Goal: Information Seeking & Learning: Learn about a topic

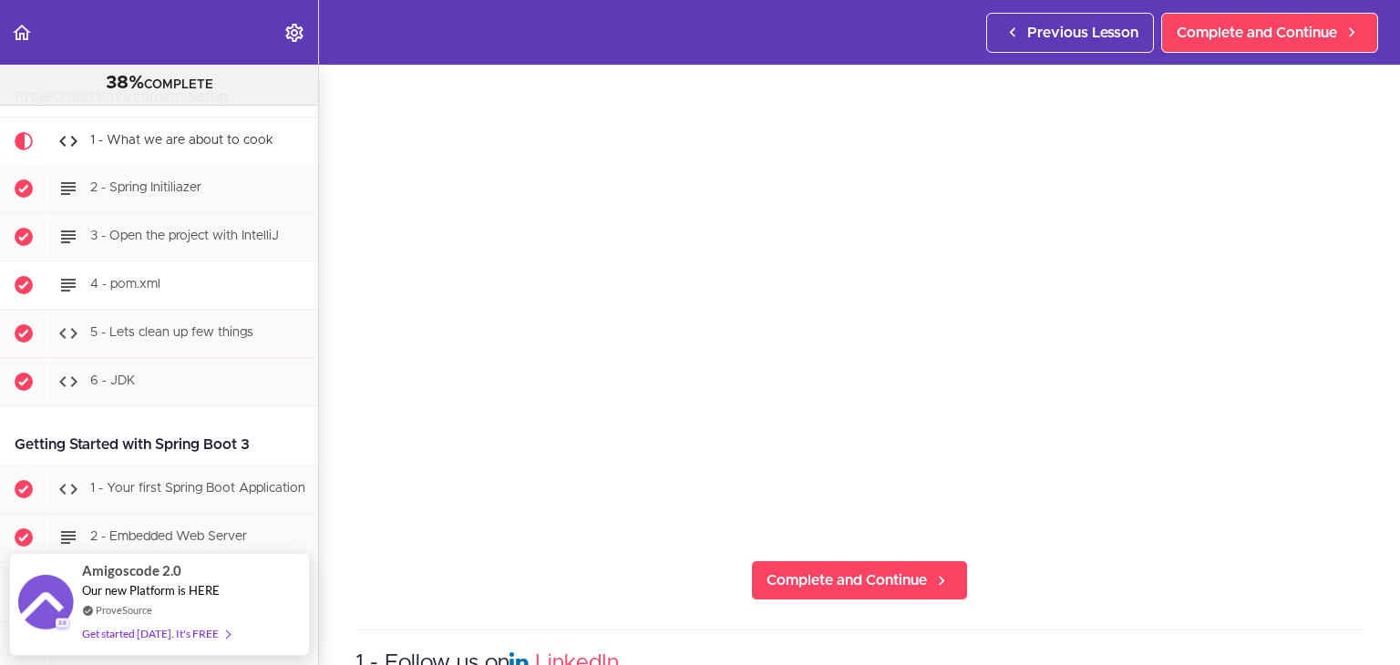
scroll to position [1011, 0]
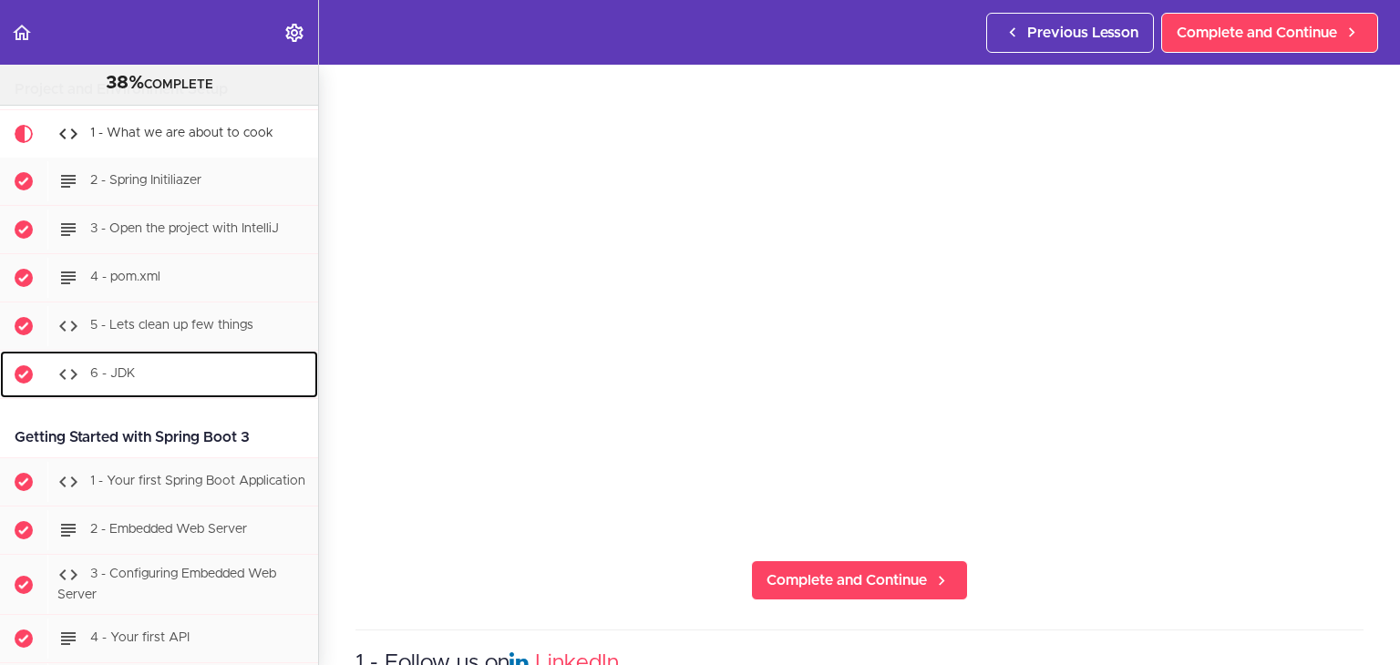
click at [134, 367] on span "6 - JDK" at bounding box center [113, 373] width 46 height 13
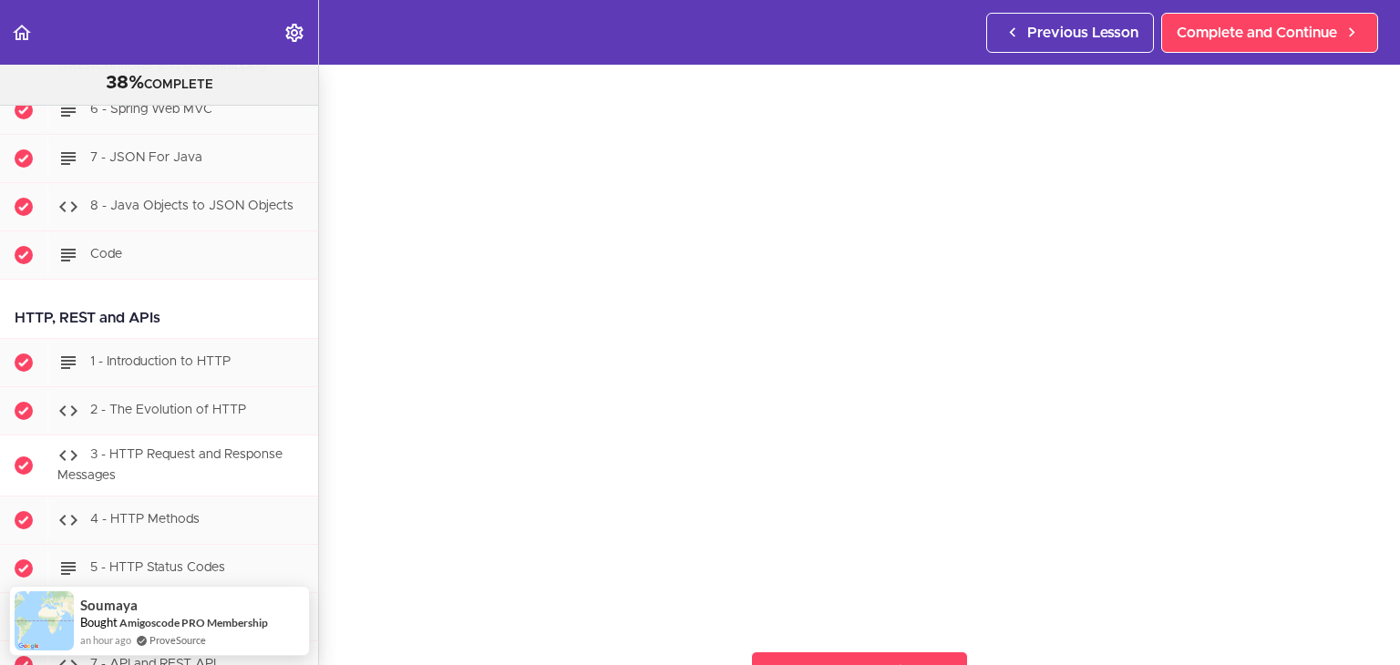
scroll to position [1681, 0]
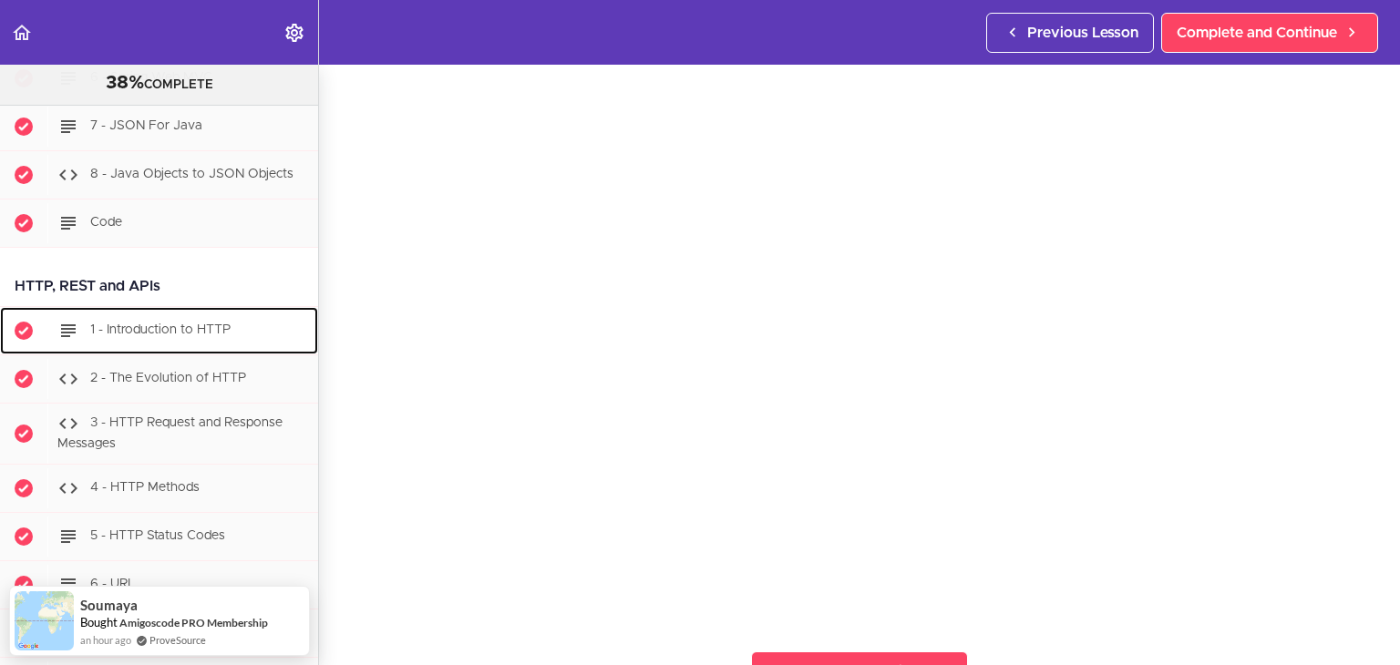
click at [141, 351] on div "1 - Introduction to HTTP" at bounding box center [182, 331] width 271 height 40
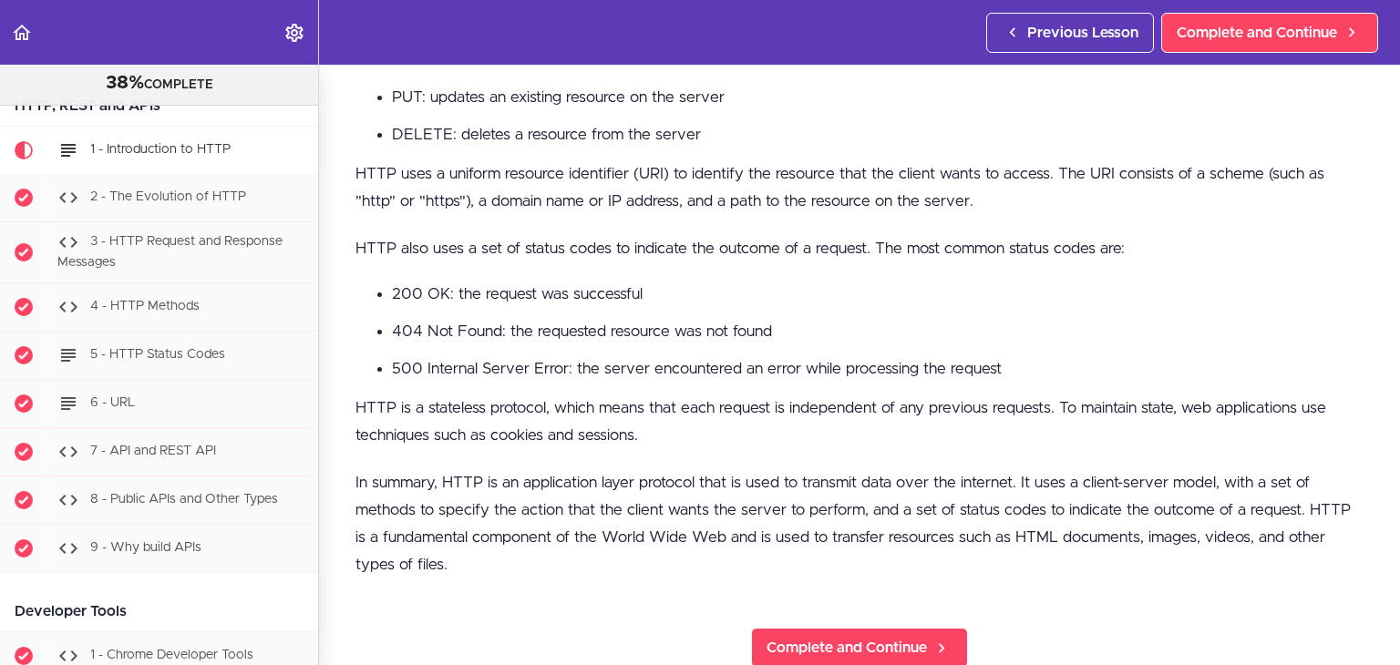
scroll to position [911, 0]
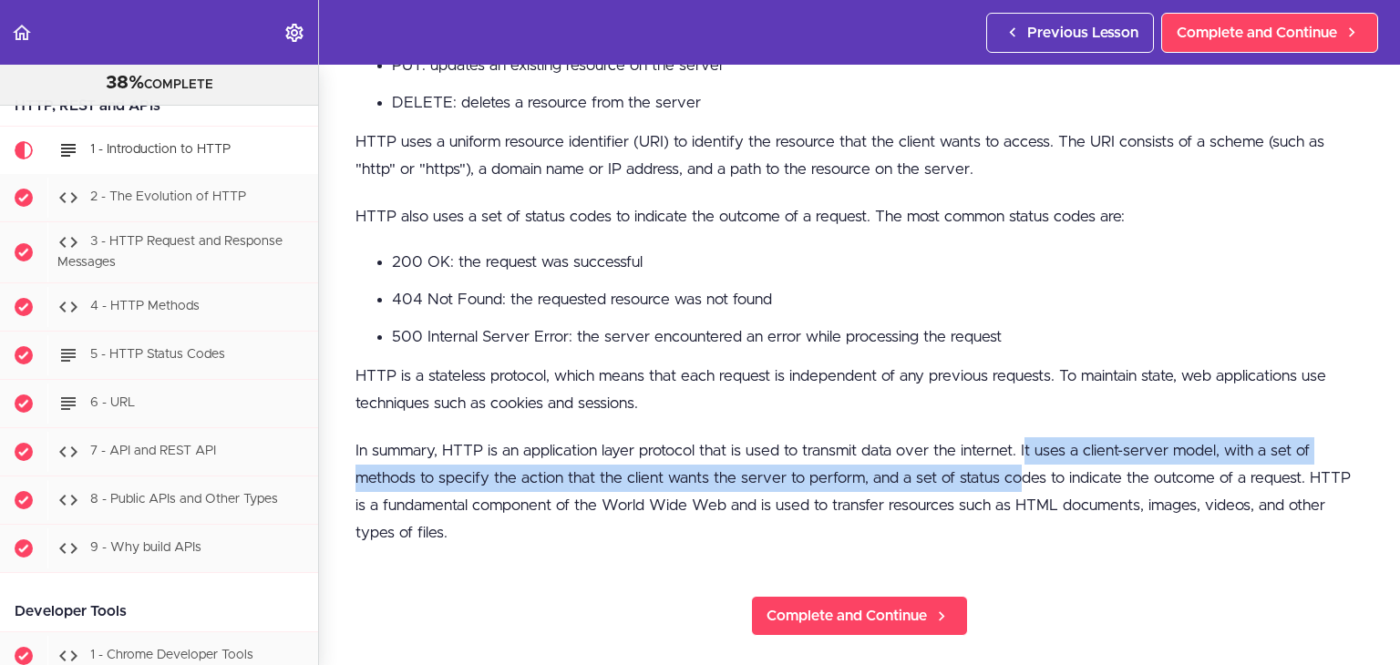
drag, startPoint x: 1025, startPoint y: 438, endPoint x: 1016, endPoint y: 471, distance: 34.1
click at [1016, 471] on p "In summary, HTTP is an application layer protocol that is used to transmit data…" at bounding box center [859, 491] width 1008 height 109
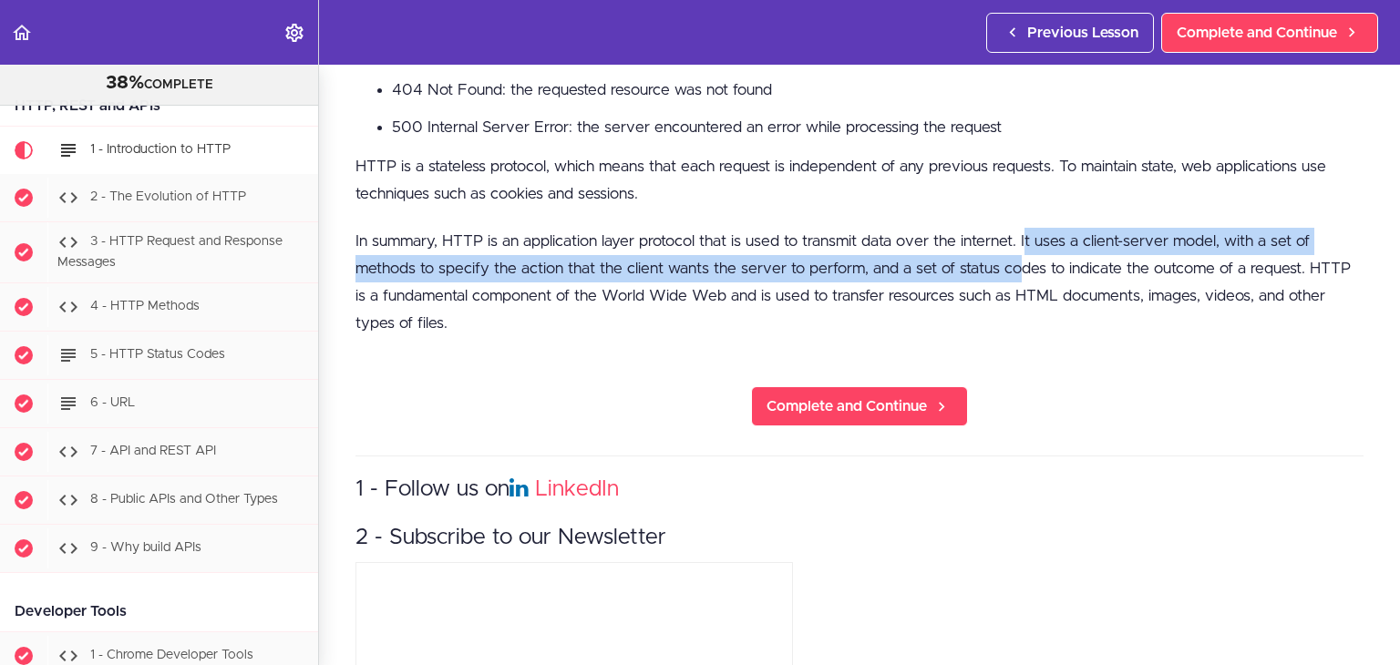
scroll to position [1185, 0]
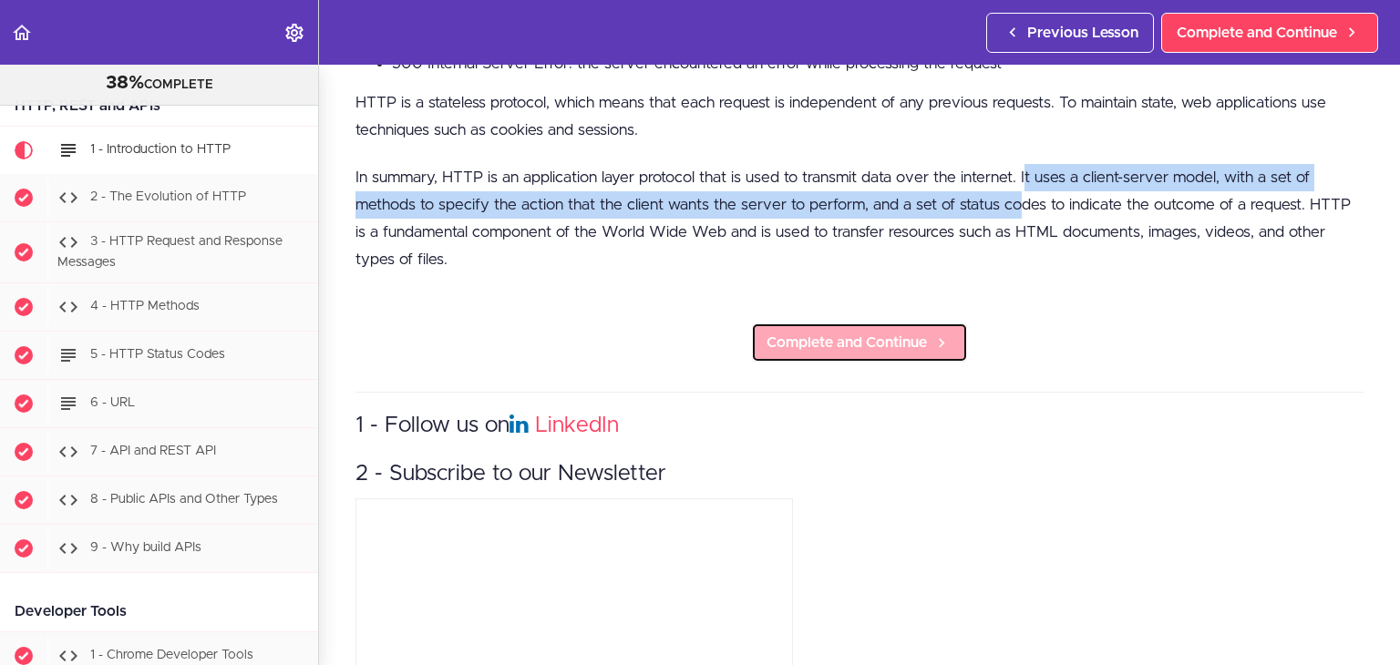
click at [880, 347] on link "Complete and Continue" at bounding box center [859, 343] width 217 height 40
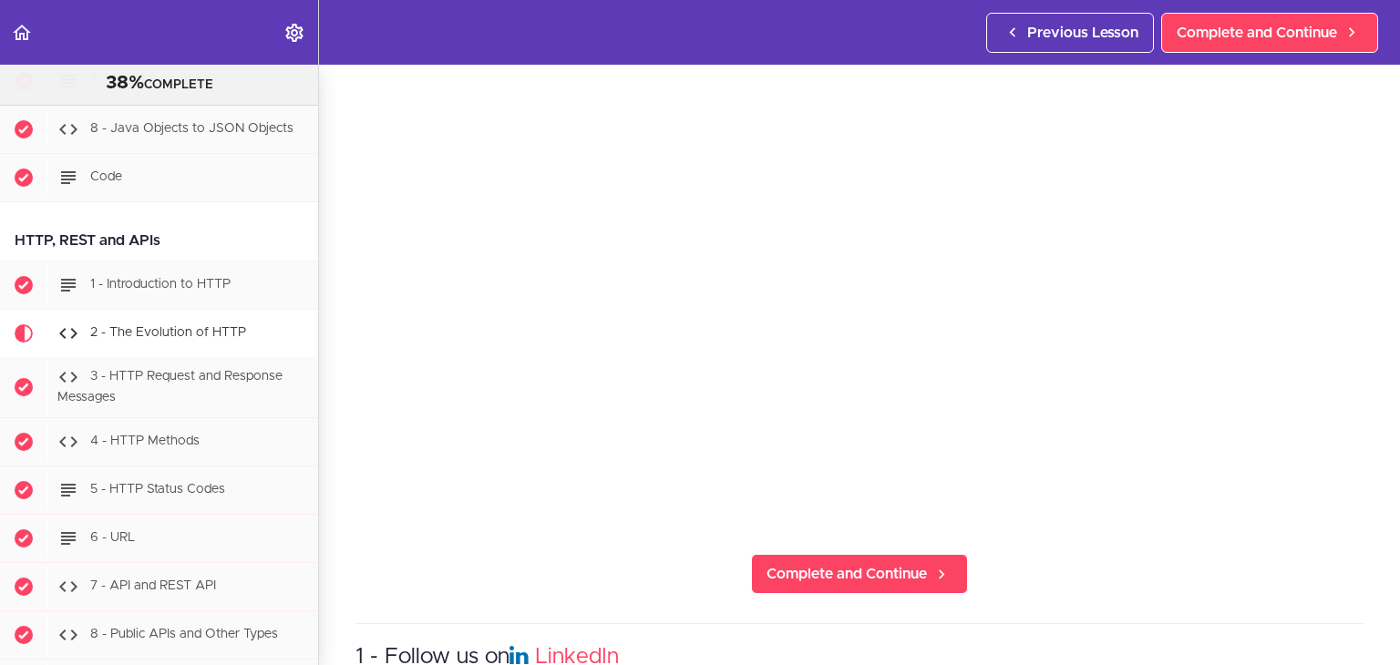
scroll to position [182, 0]
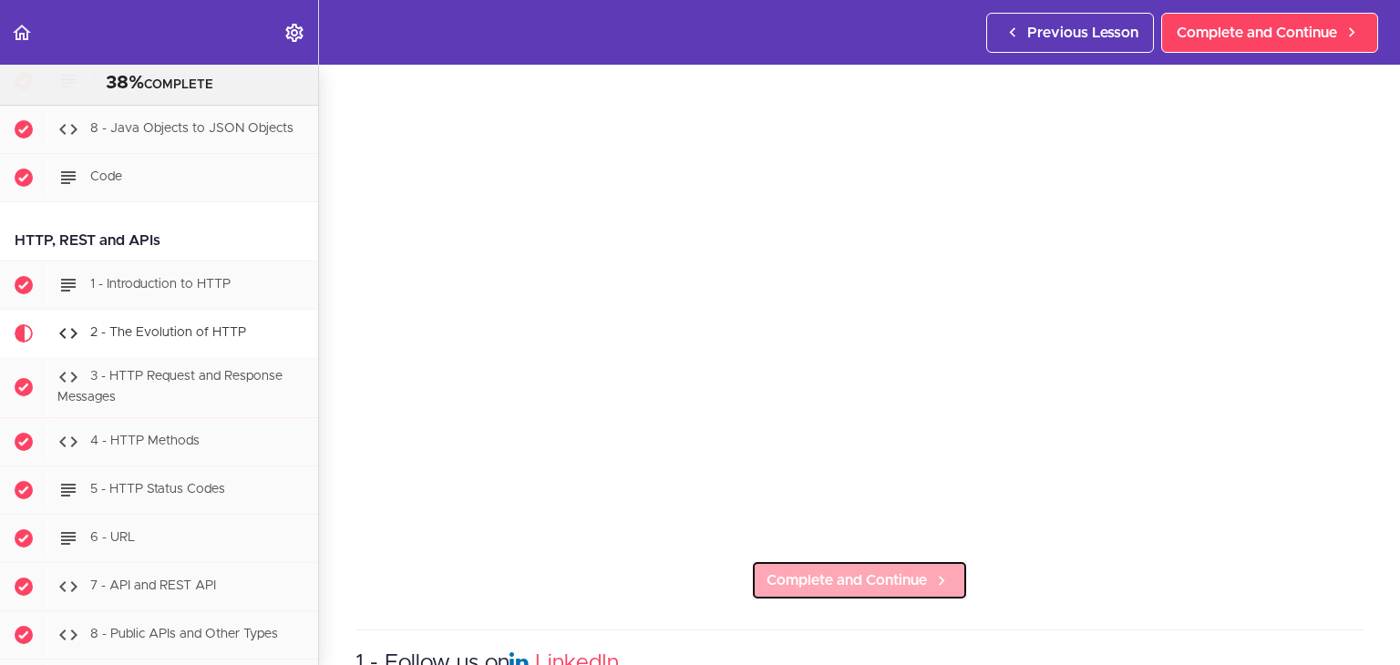
click at [784, 584] on link "Complete and Continue" at bounding box center [859, 581] width 217 height 40
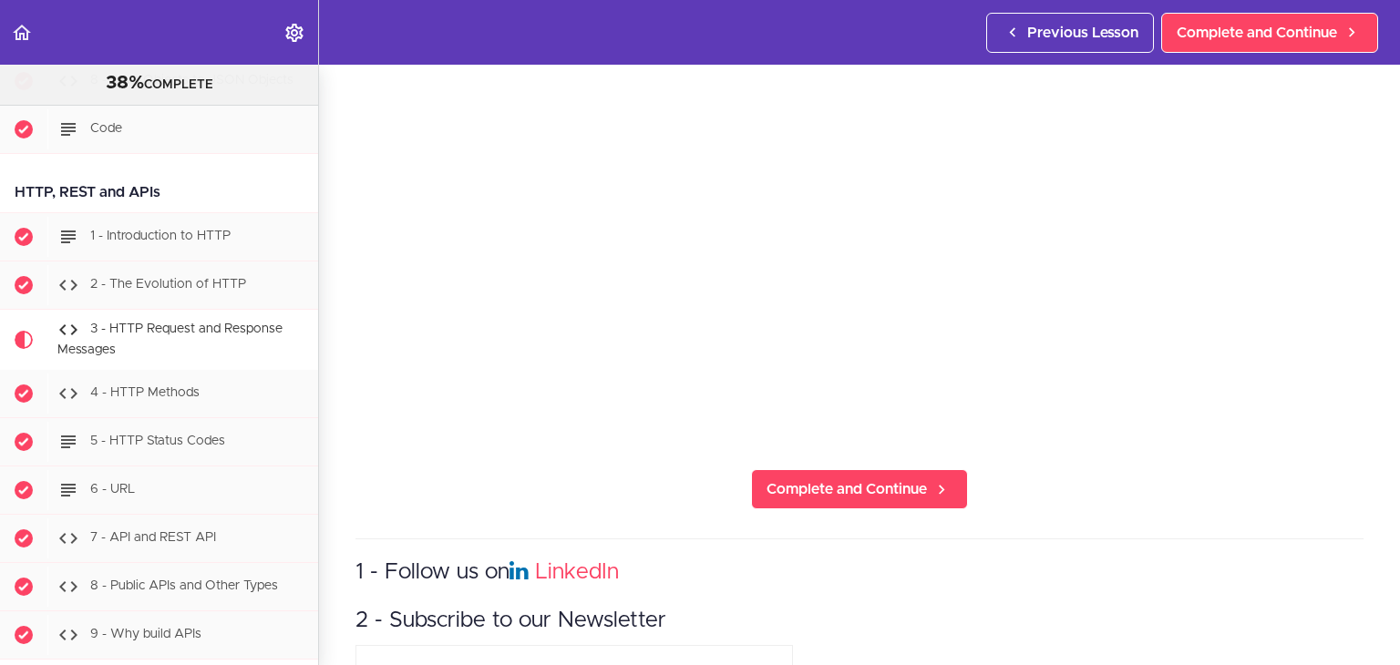
scroll to position [182, 0]
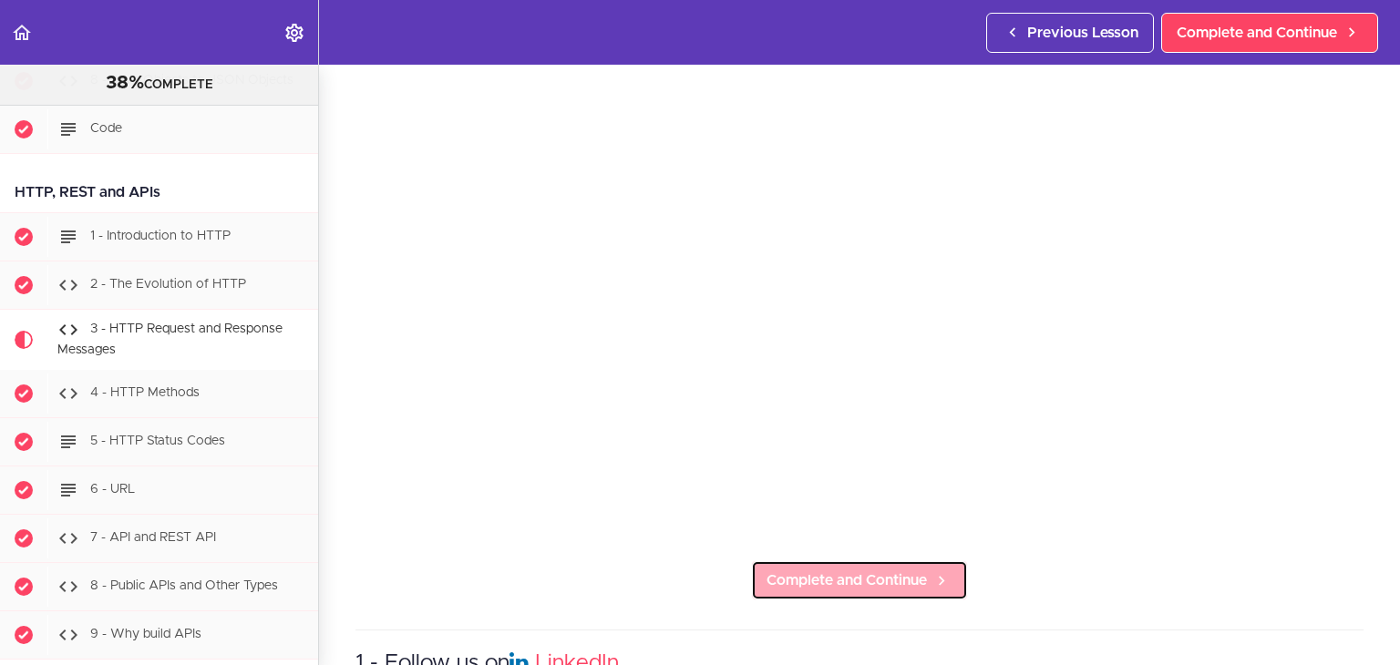
click at [895, 570] on span "Complete and Continue" at bounding box center [846, 581] width 160 height 22
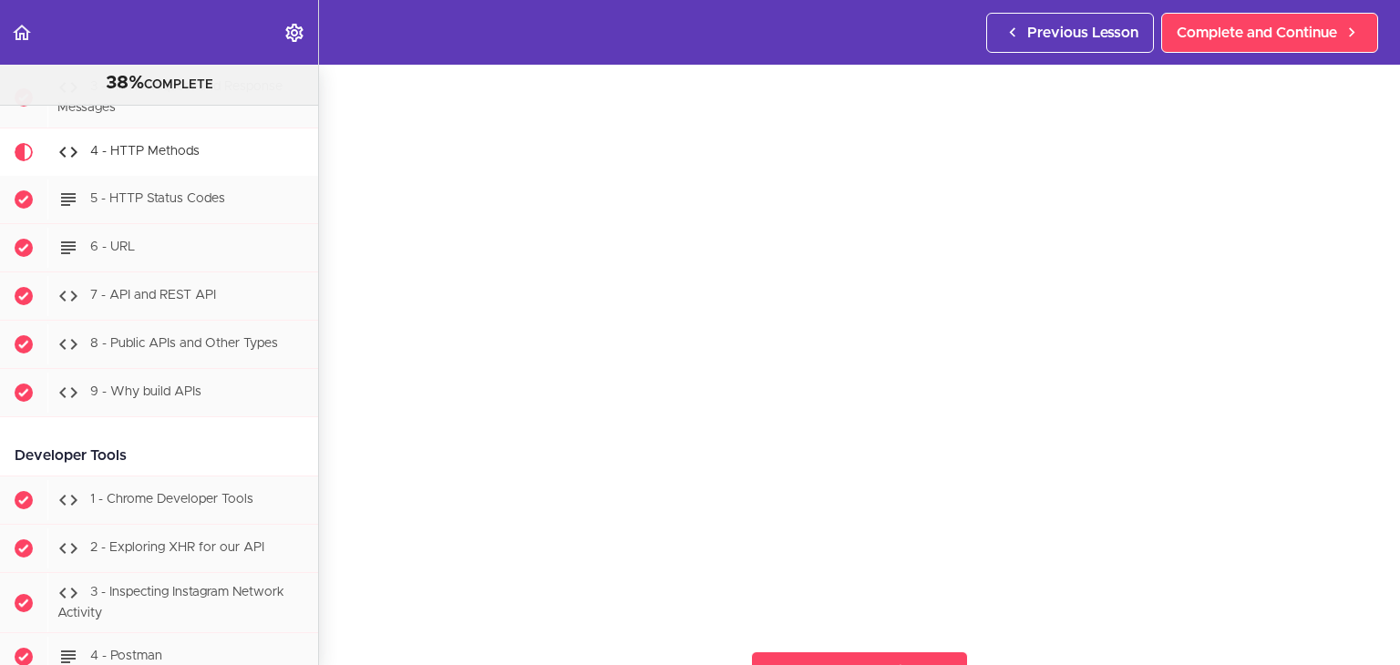
scroll to position [182, 0]
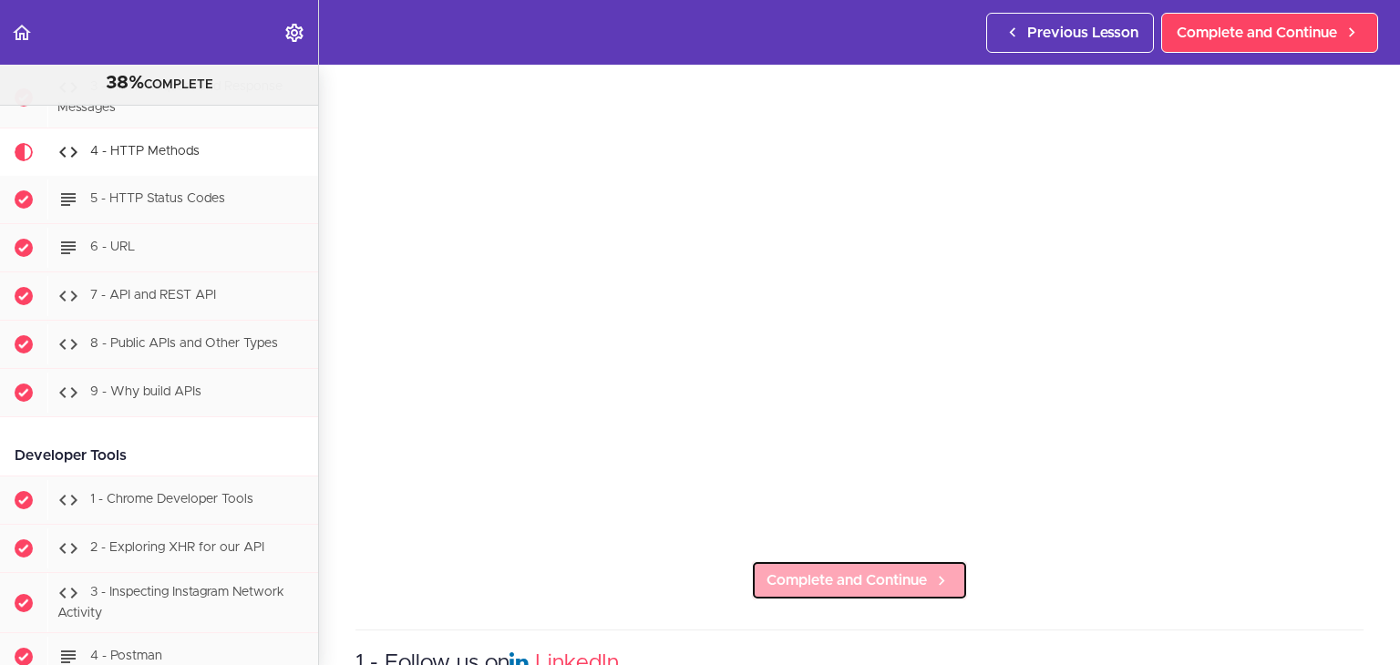
click at [827, 570] on span "Complete and Continue" at bounding box center [846, 581] width 160 height 22
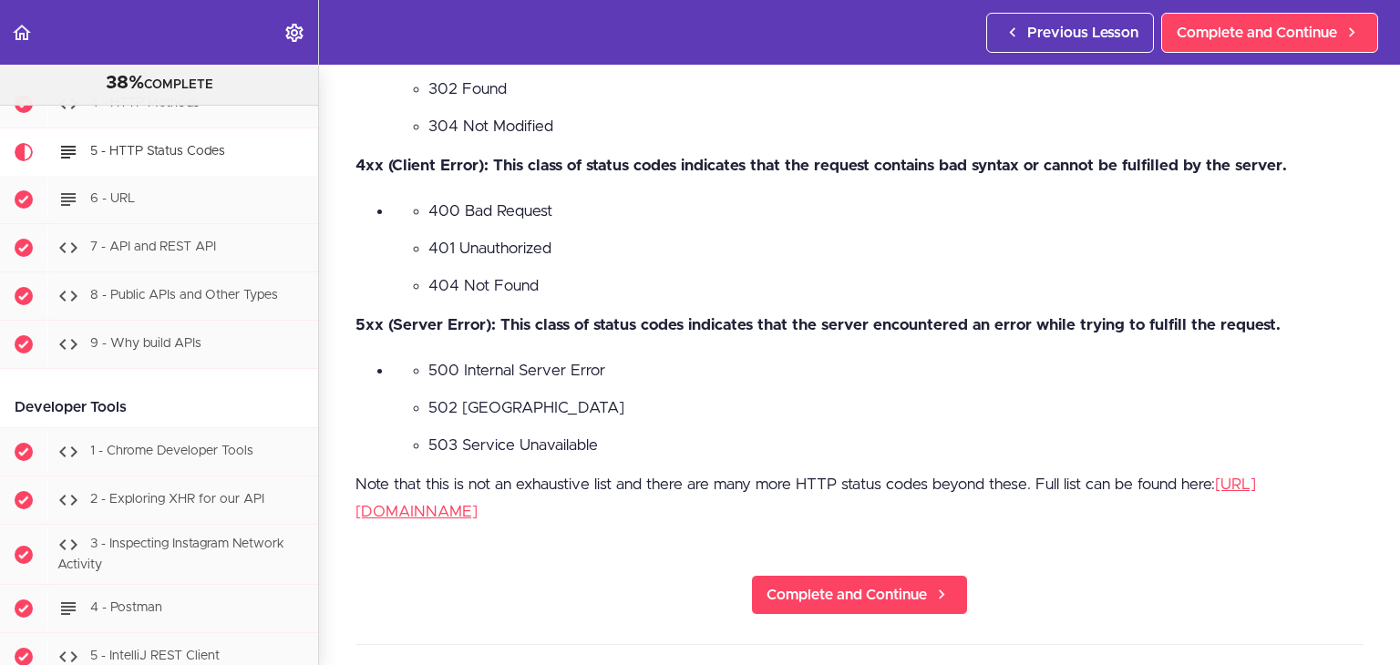
scroll to position [1367, 0]
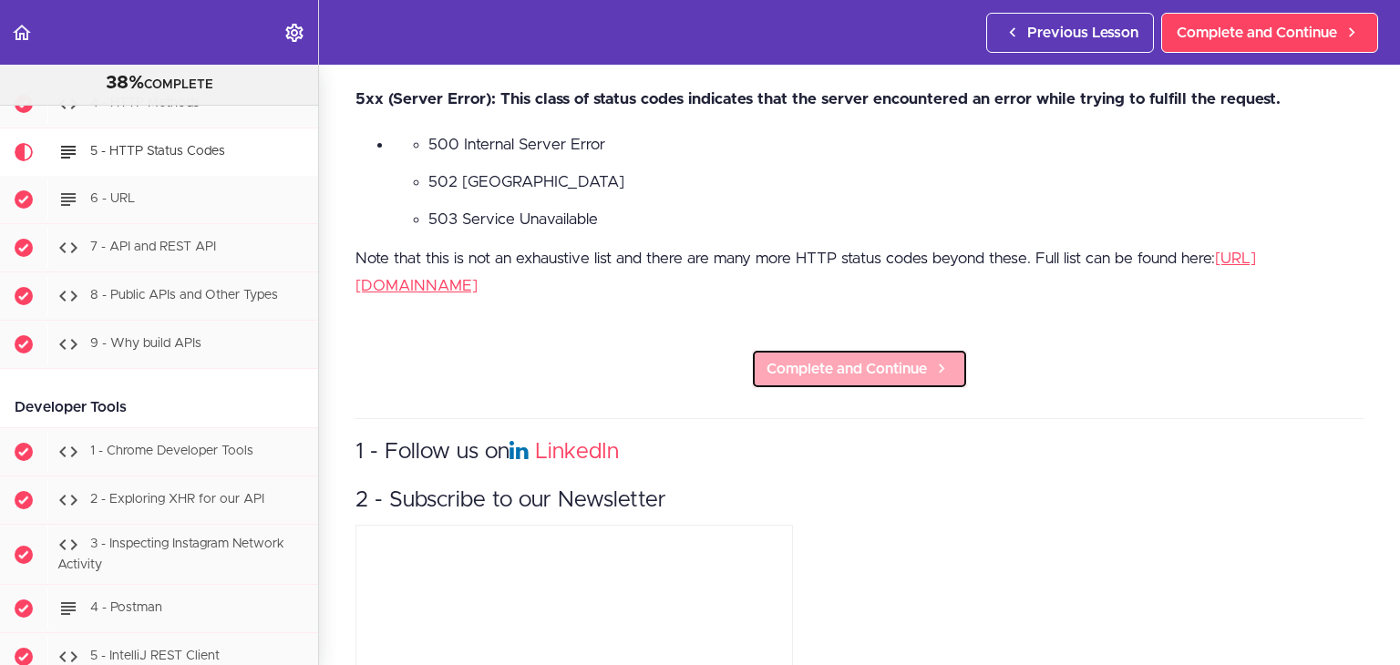
click at [880, 380] on span "Complete and Continue" at bounding box center [846, 369] width 160 height 22
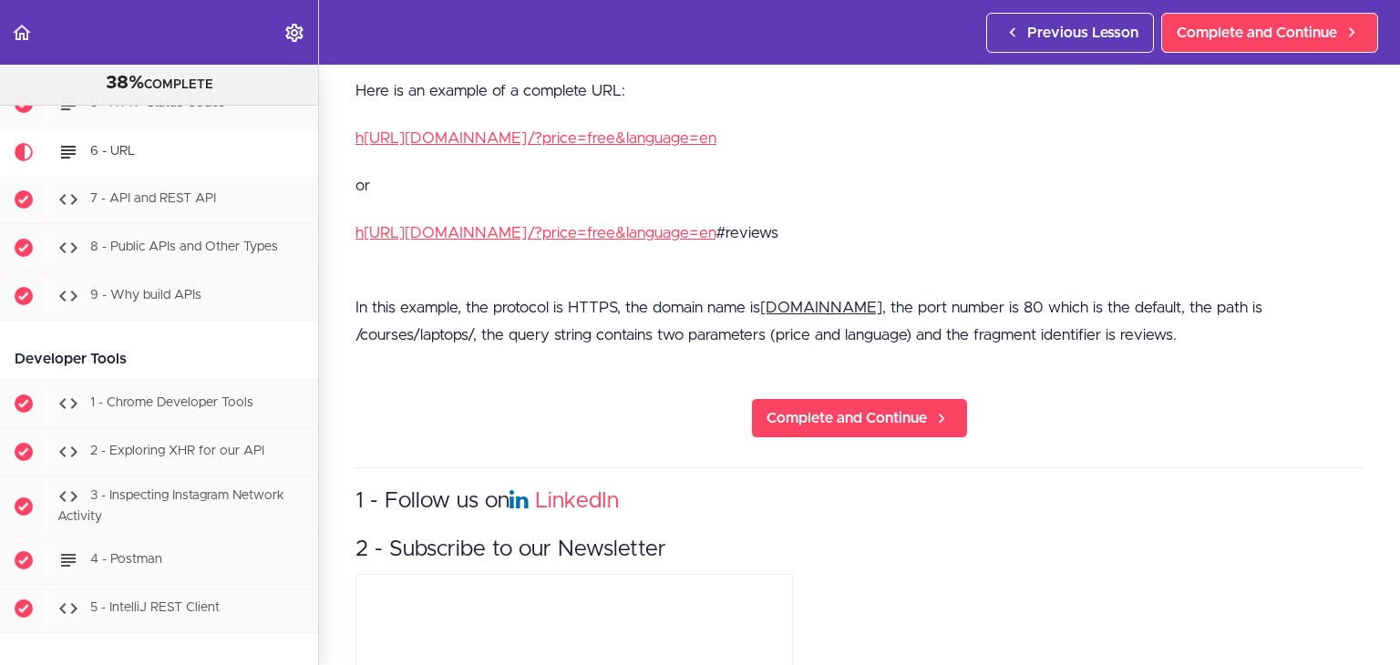
scroll to position [1185, 0]
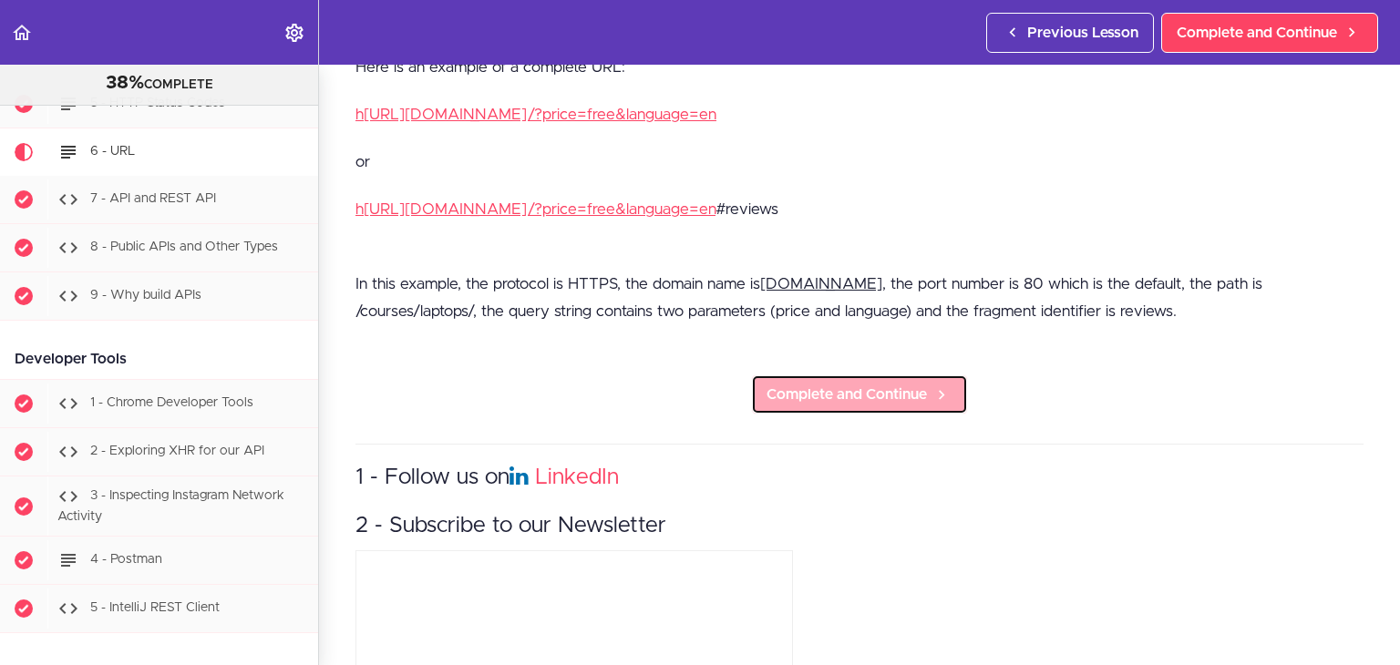
click at [869, 390] on span "Complete and Continue" at bounding box center [846, 395] width 160 height 22
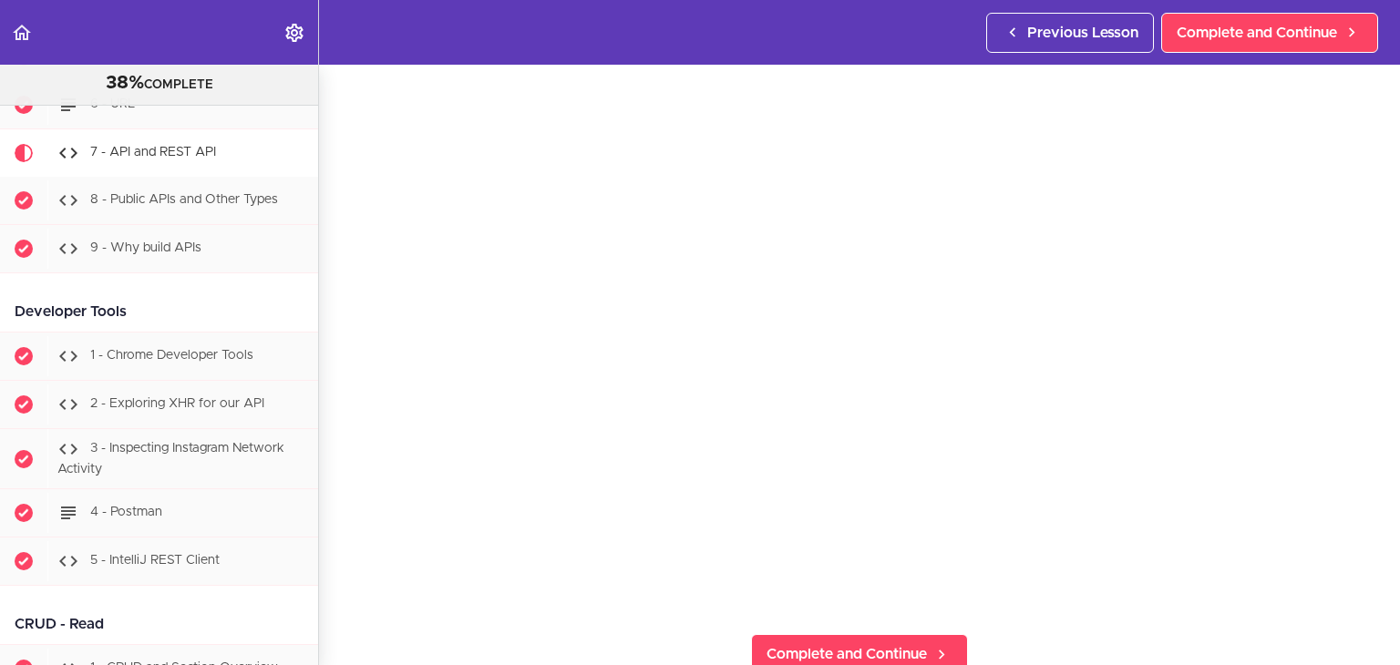
scroll to position [182, 0]
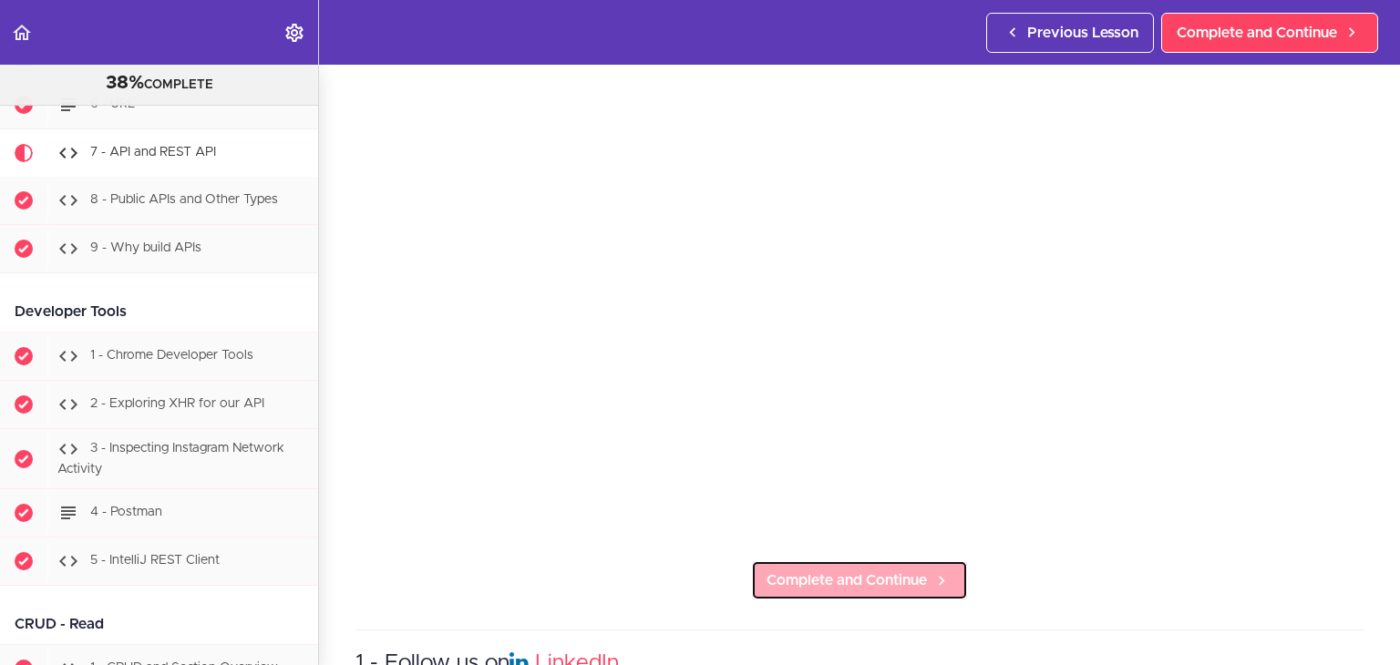
click at [902, 561] on link "Complete and Continue" at bounding box center [859, 581] width 217 height 40
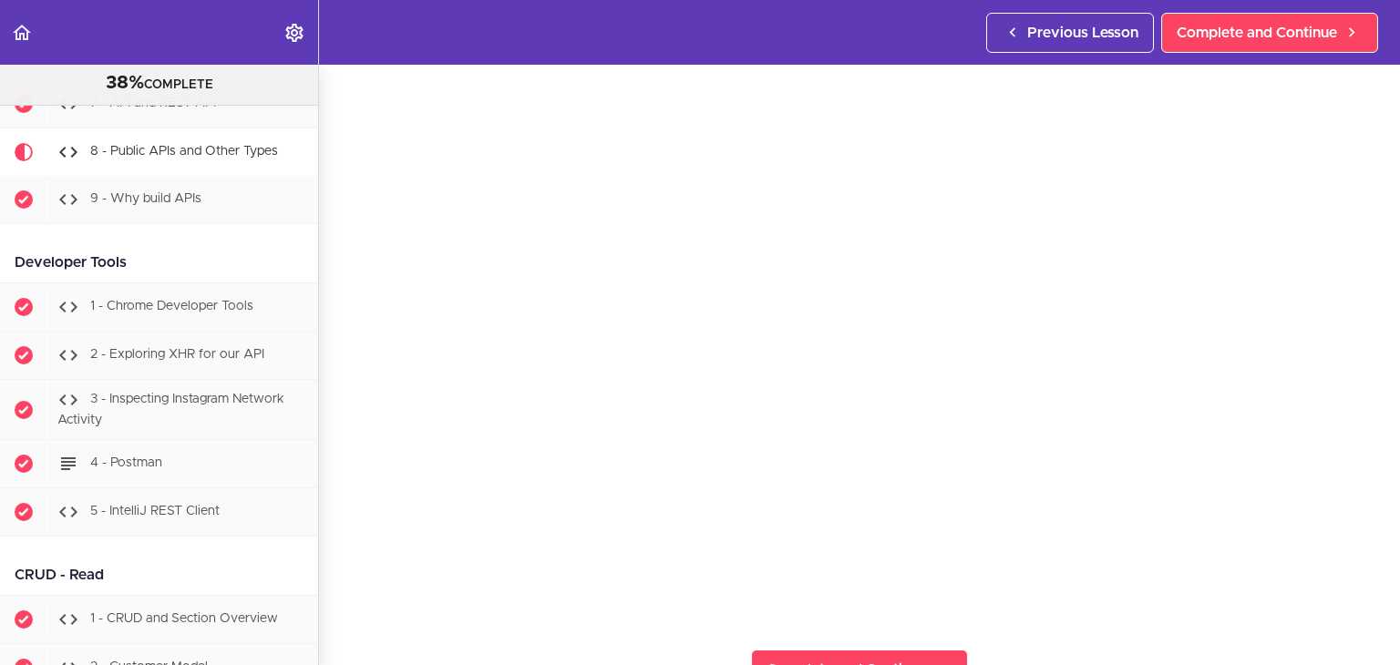
scroll to position [182, 0]
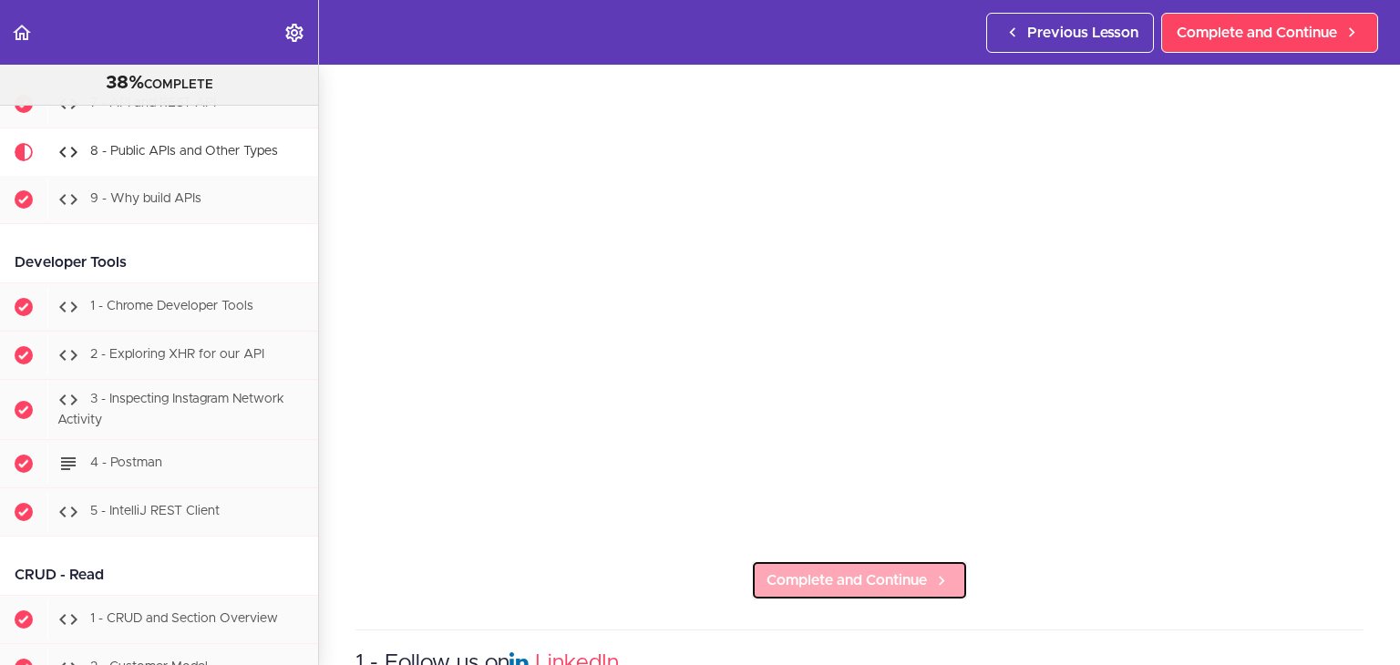
click at [838, 577] on span "Complete and Continue" at bounding box center [846, 581] width 160 height 22
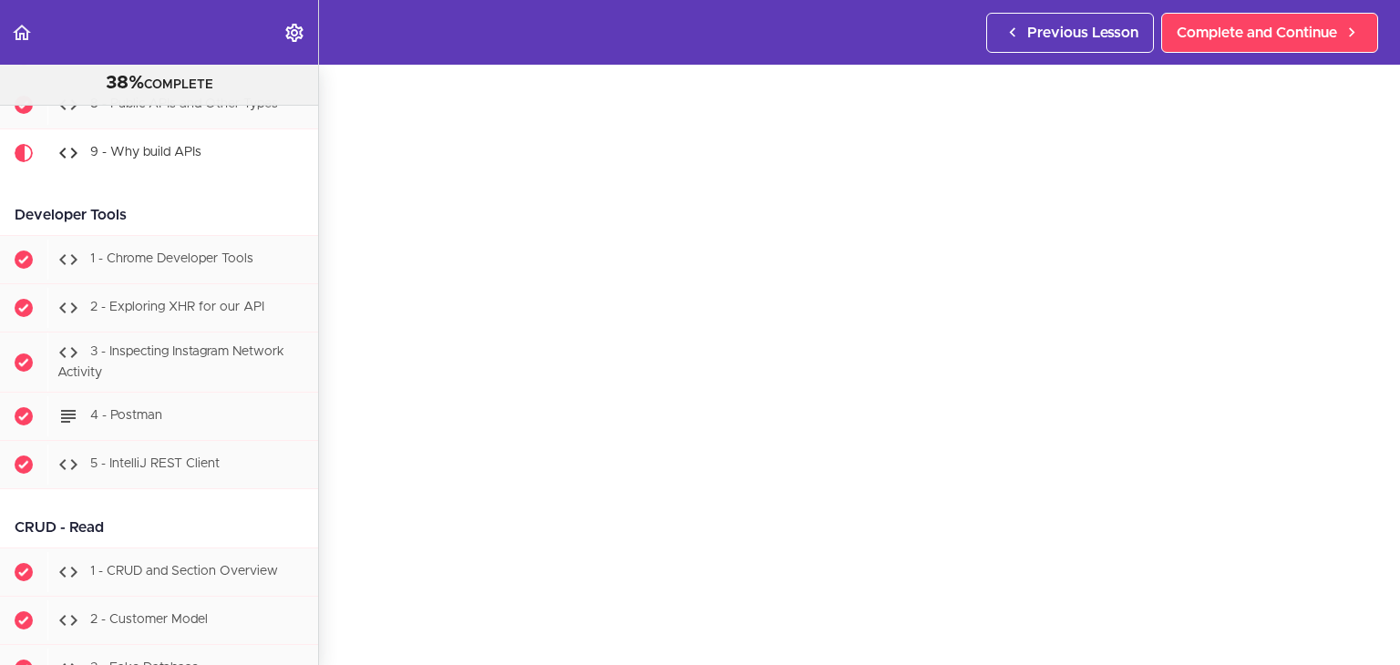
scroll to position [182, 0]
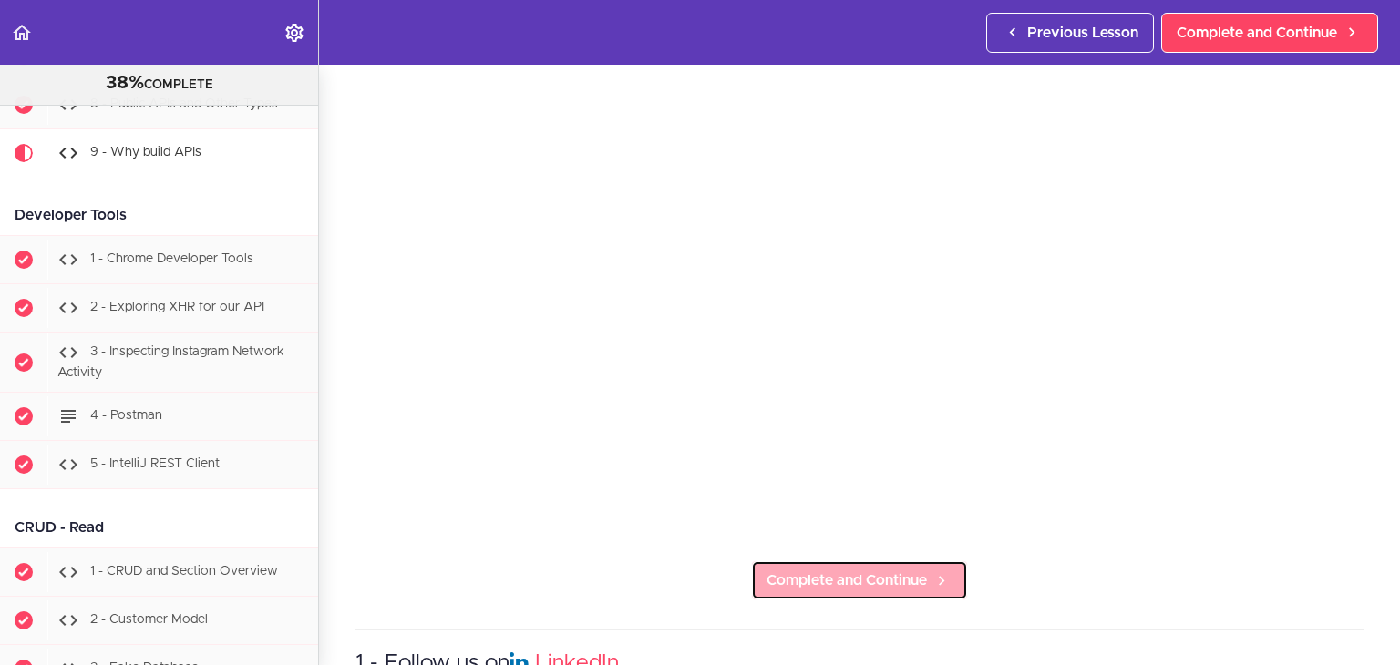
click at [933, 571] on icon at bounding box center [942, 580] width 22 height 19
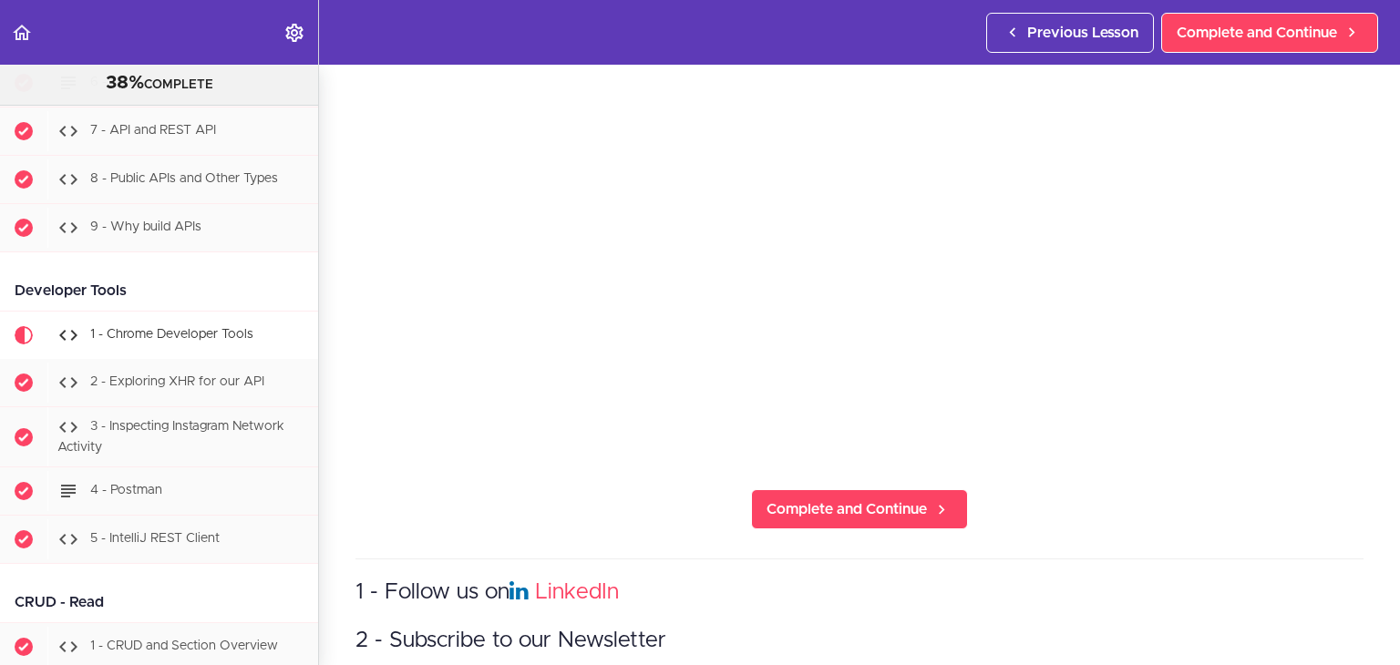
scroll to position [365, 0]
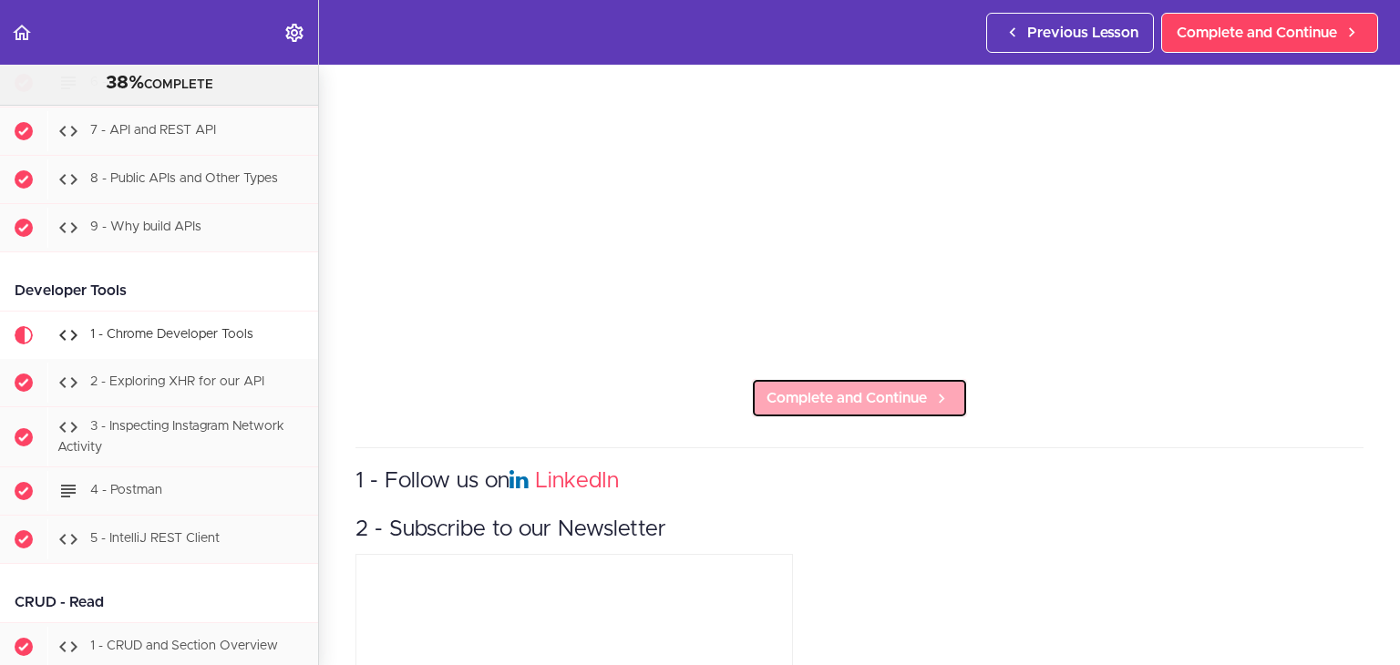
click at [824, 378] on link "Complete and Continue" at bounding box center [859, 398] width 217 height 40
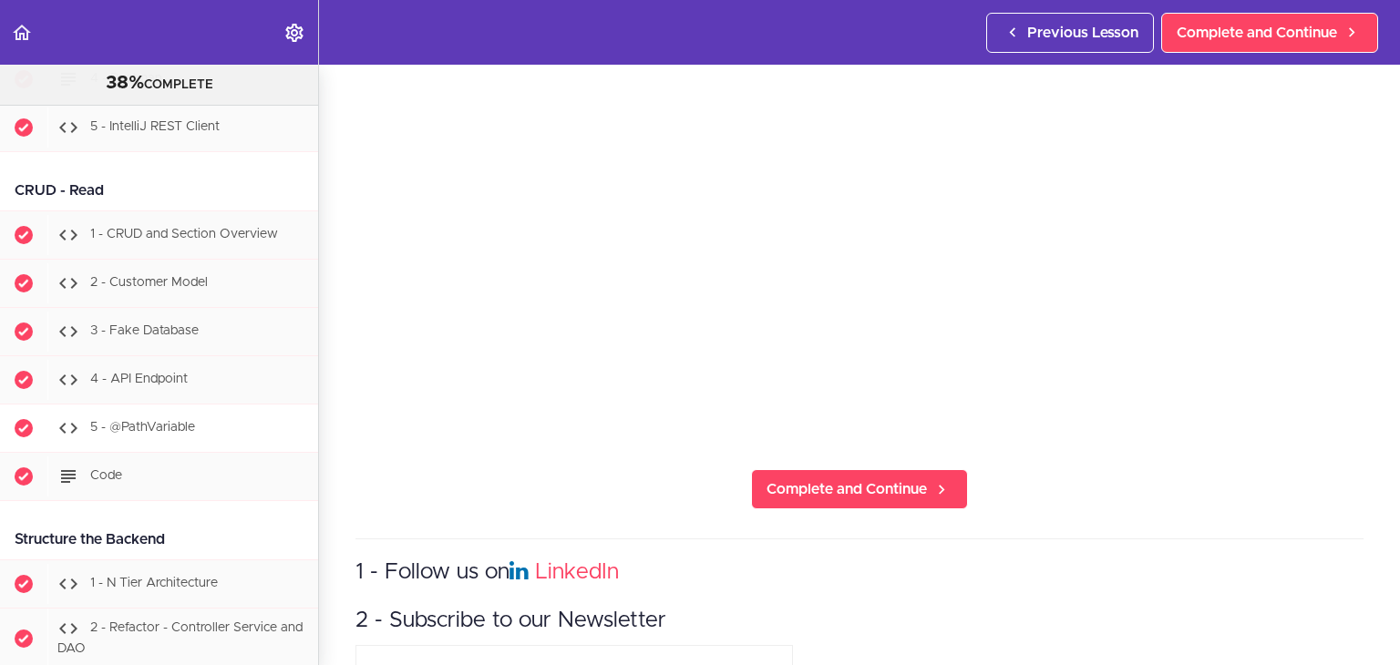
scroll to position [2687, 0]
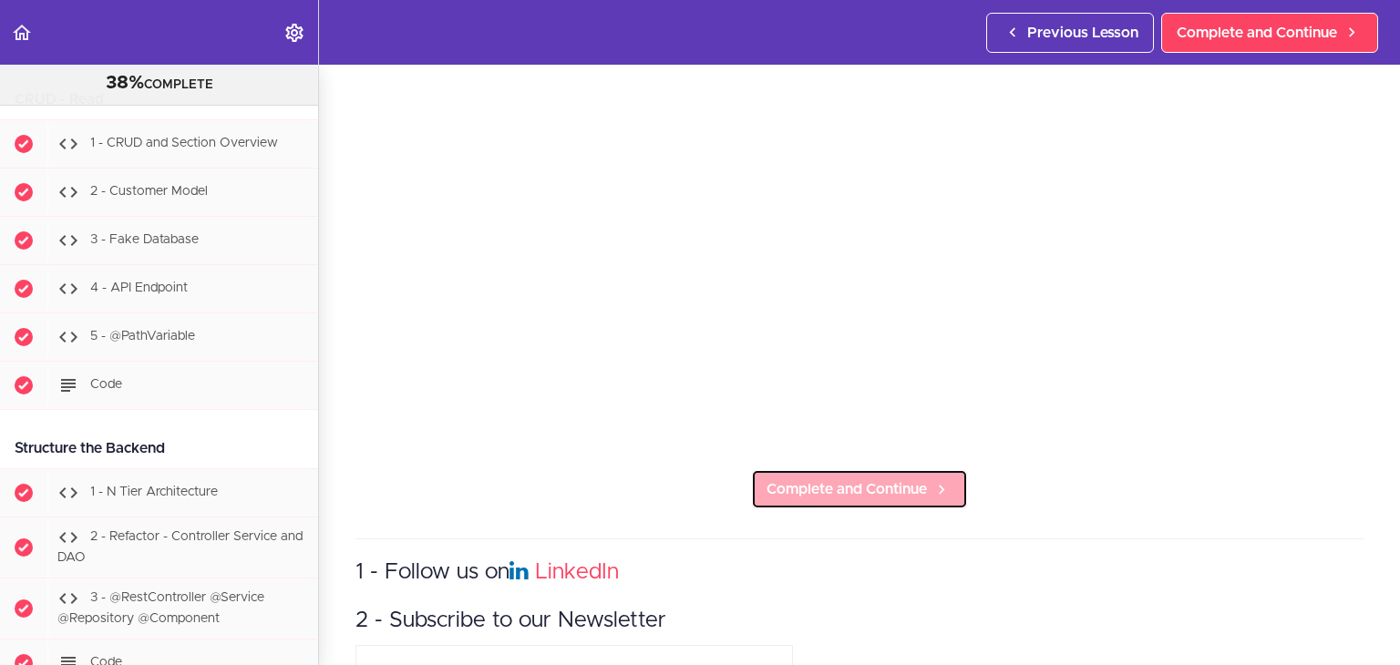
click at [819, 478] on span "Complete and Continue" at bounding box center [846, 489] width 160 height 22
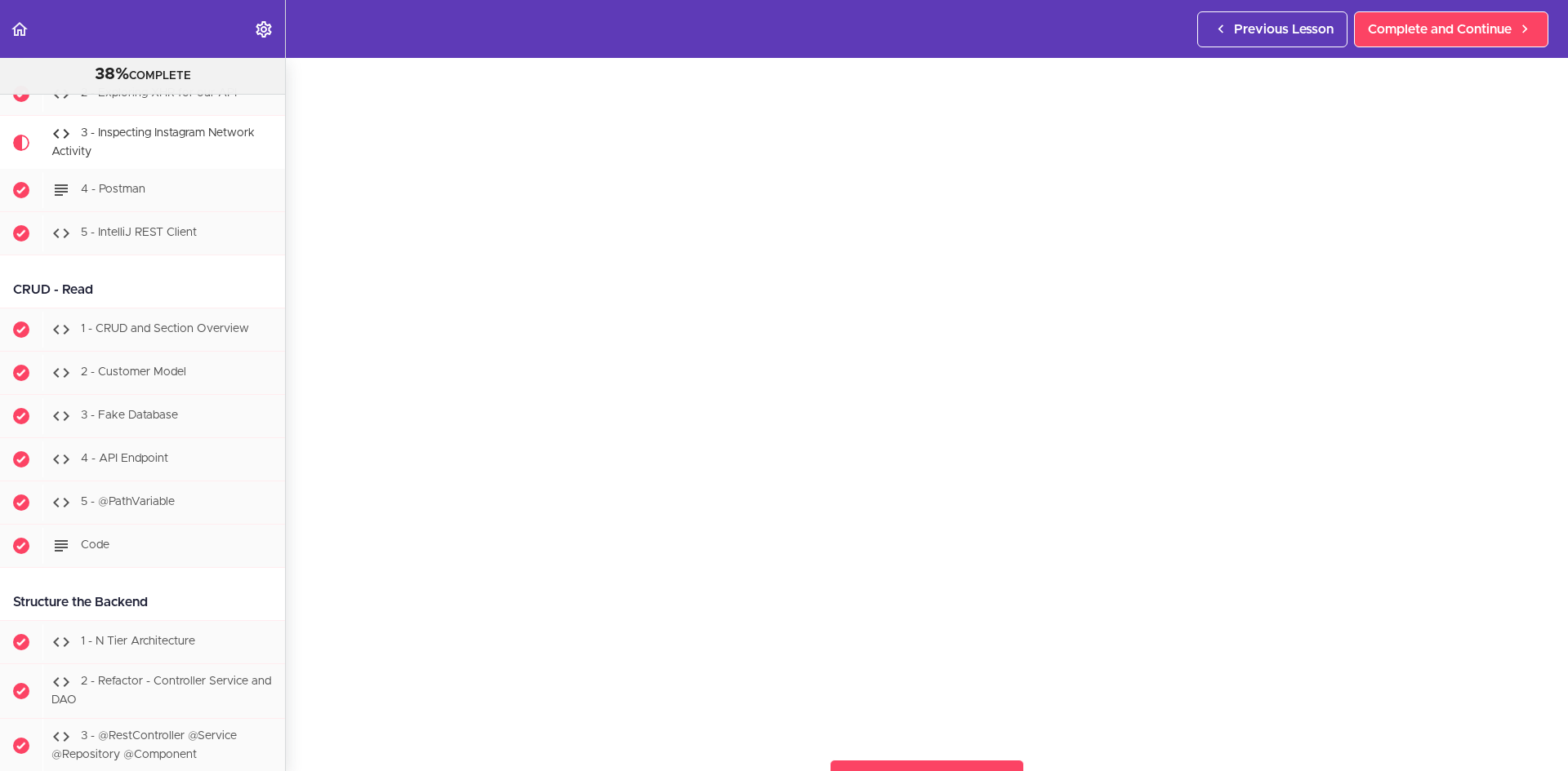
scroll to position [327, 0]
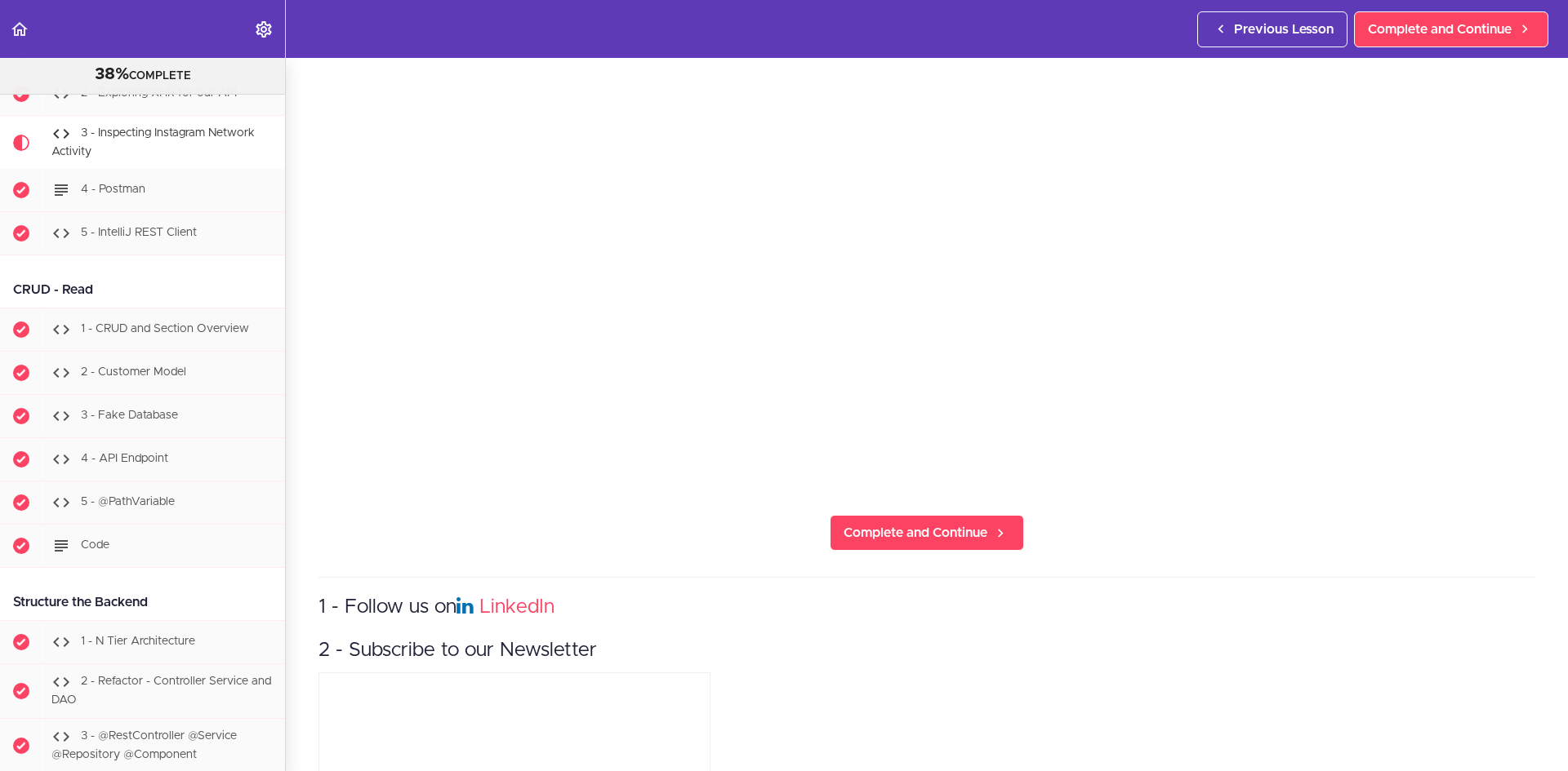
click at [932, 507] on section "PROFESSIONAL Full Stack Developer 38% COMPLETE Java Master Class 1 - Java Maste…" at bounding box center [784, 415] width 1568 height 714
click at [896, 525] on span "Complete and Continue" at bounding box center [915, 533] width 143 height 20
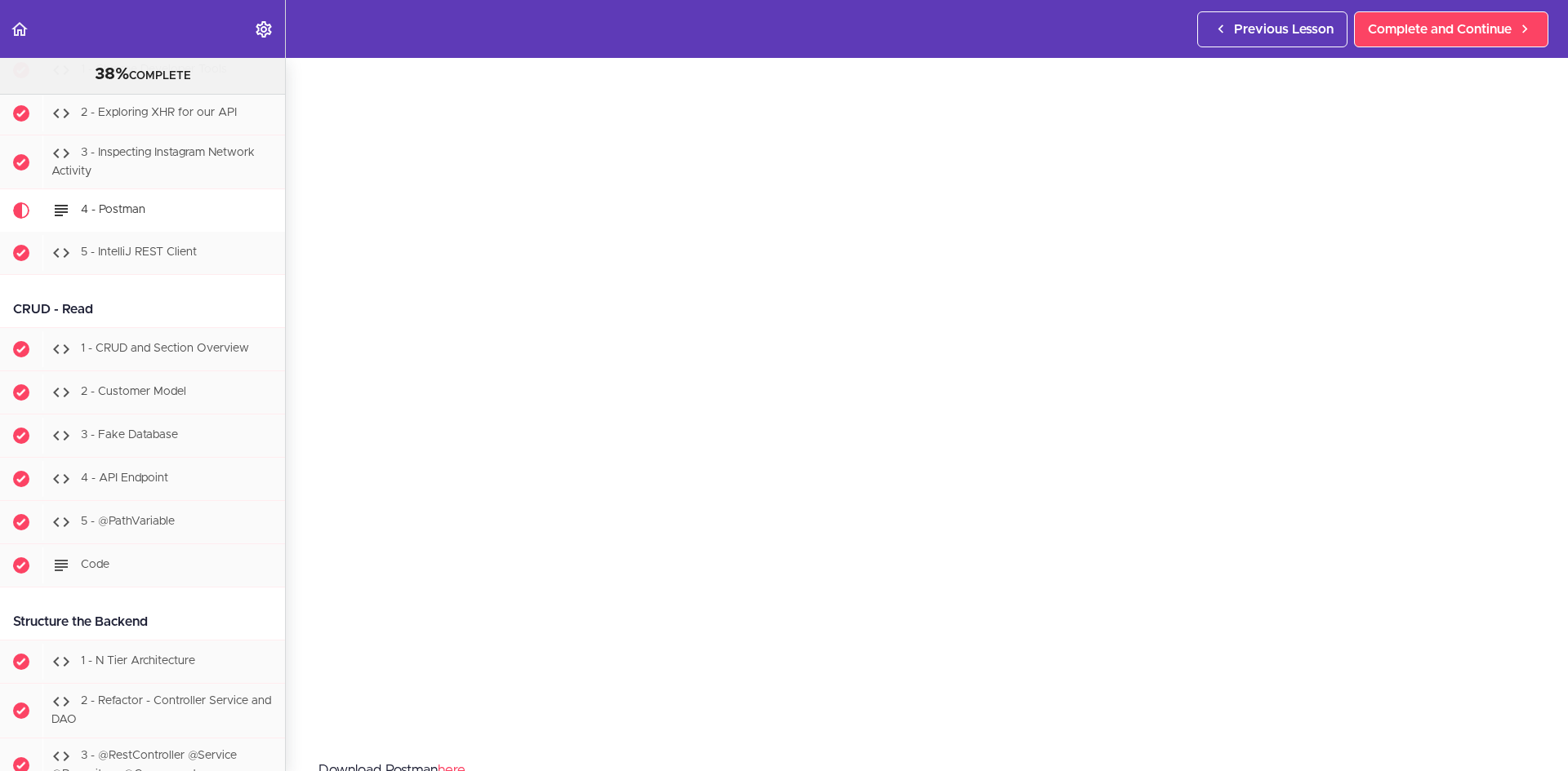
scroll to position [244, 0]
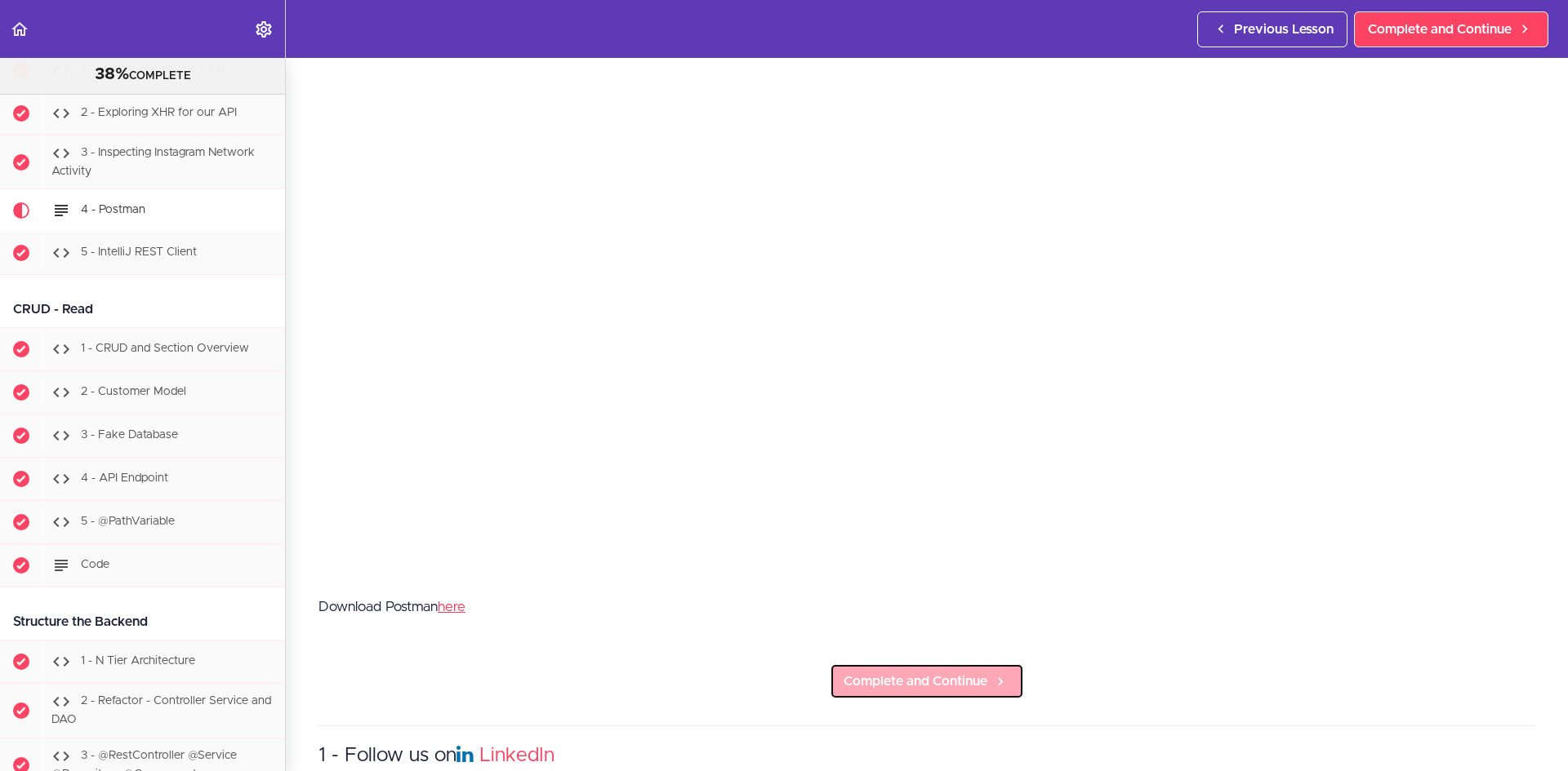
click at [880, 595] on span "Complete and Continue" at bounding box center [915, 681] width 143 height 20
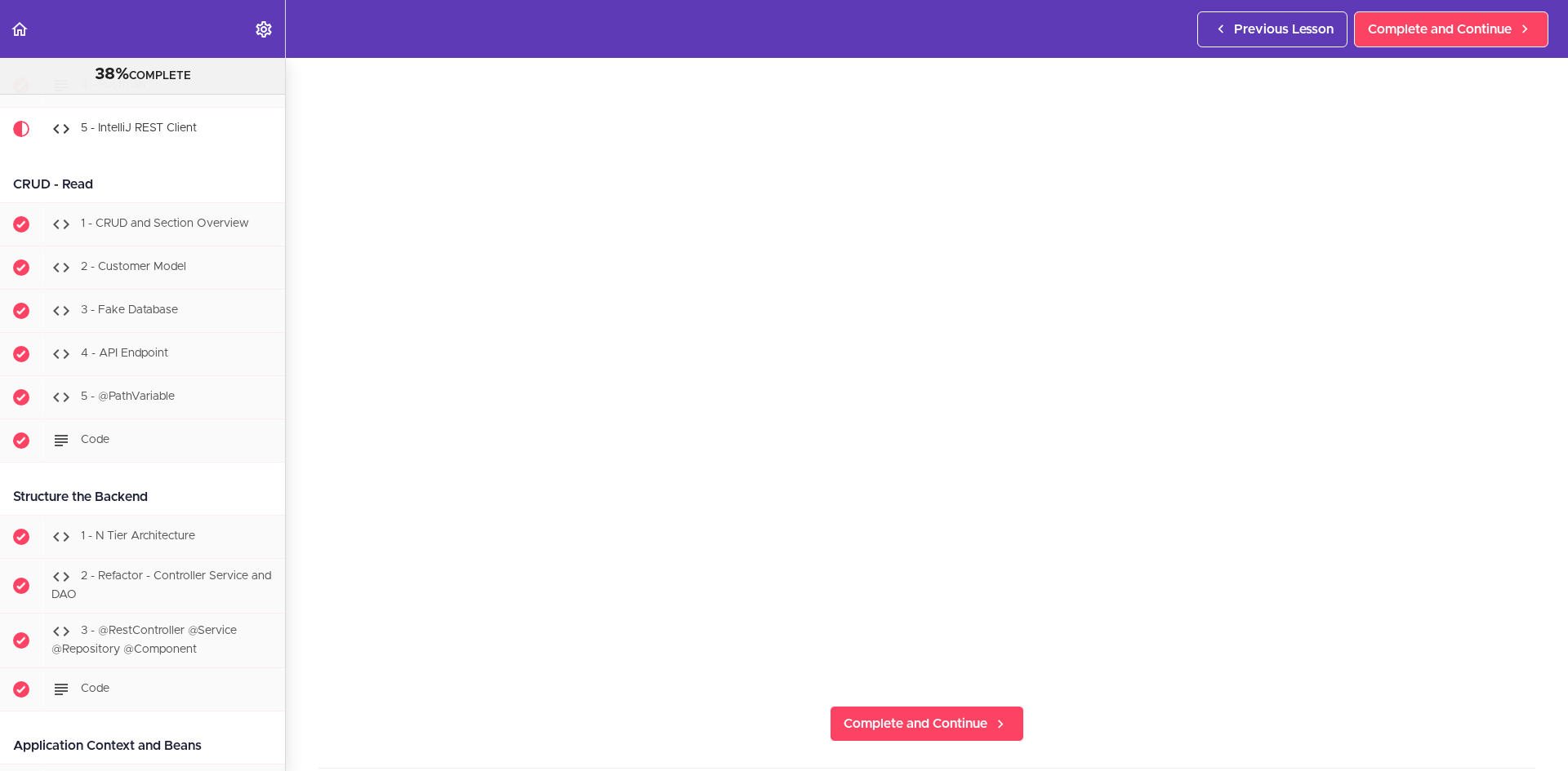
scroll to position [163, 0]
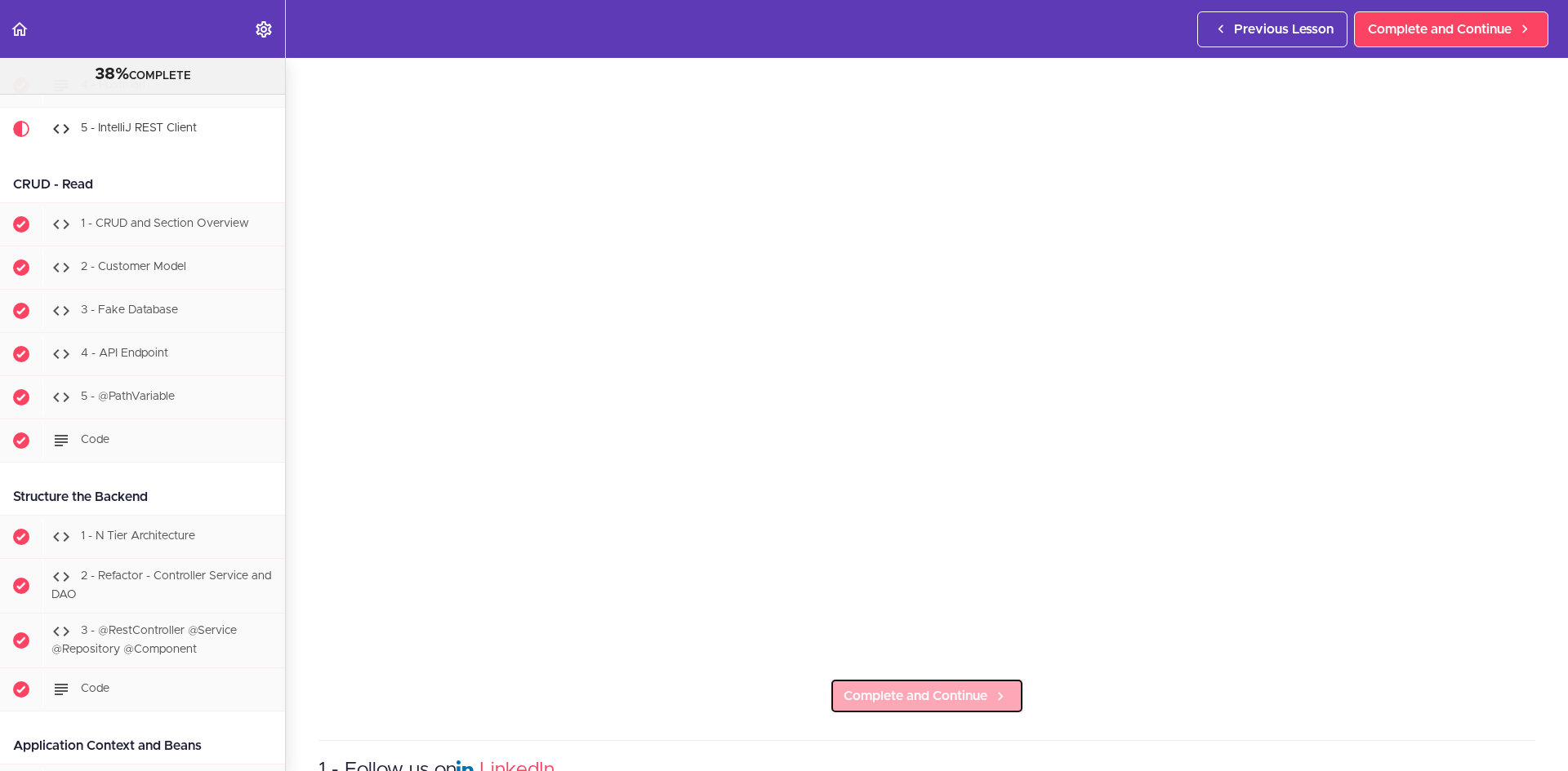
click at [961, 595] on span "Complete and Continue" at bounding box center [915, 696] width 143 height 20
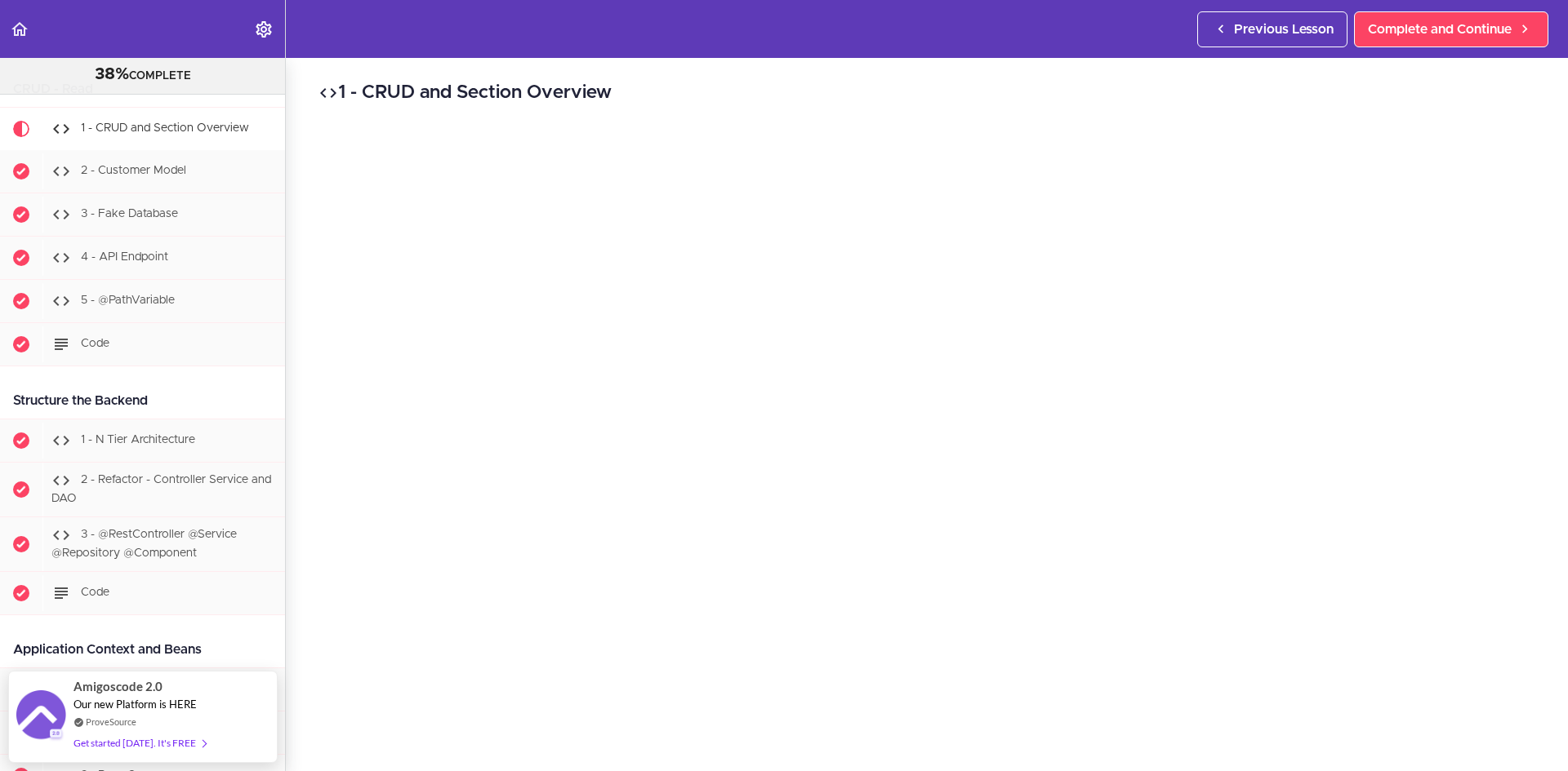
scroll to position [81, 0]
